Goal: Find specific page/section: Find specific page/section

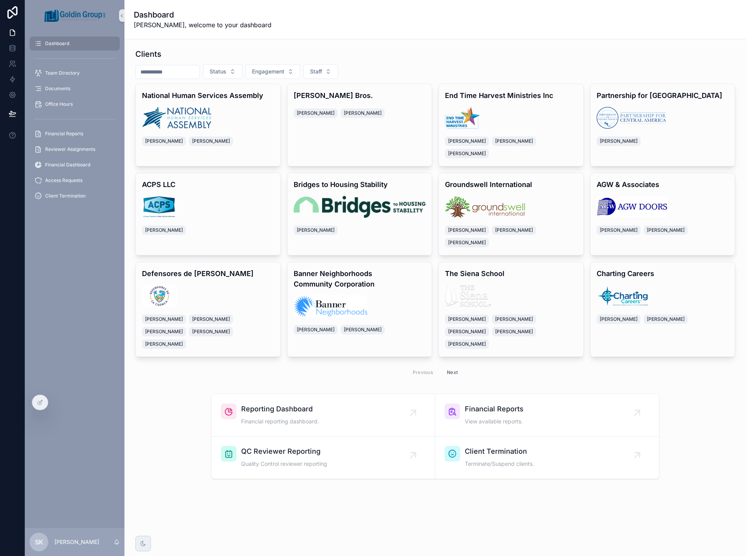
click at [198, 71] on input "scrollable content" at bounding box center [168, 72] width 64 height 11
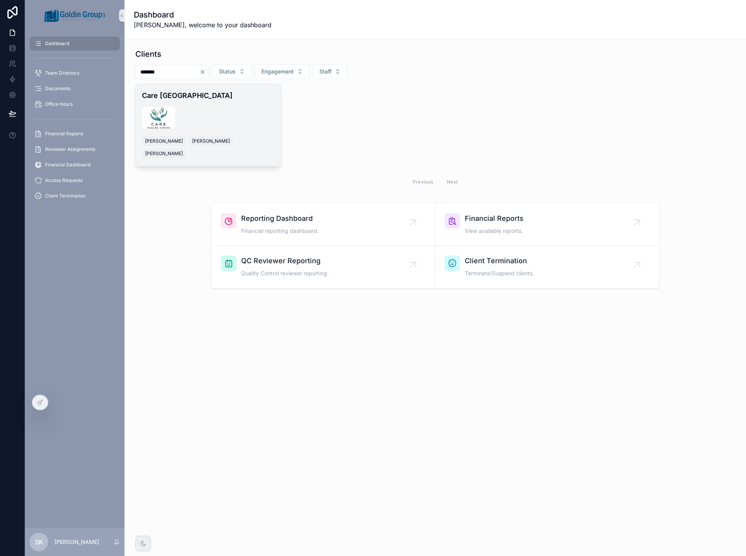
type input "*******"
click at [224, 115] on div "scrollable content" at bounding box center [208, 118] width 132 height 22
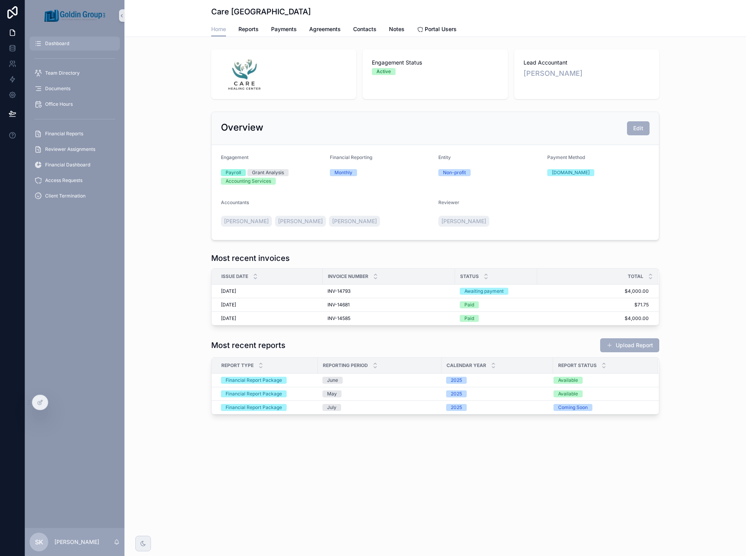
click at [64, 40] on div "Dashboard" at bounding box center [74, 43] width 81 height 12
